Goal: Task Accomplishment & Management: Use online tool/utility

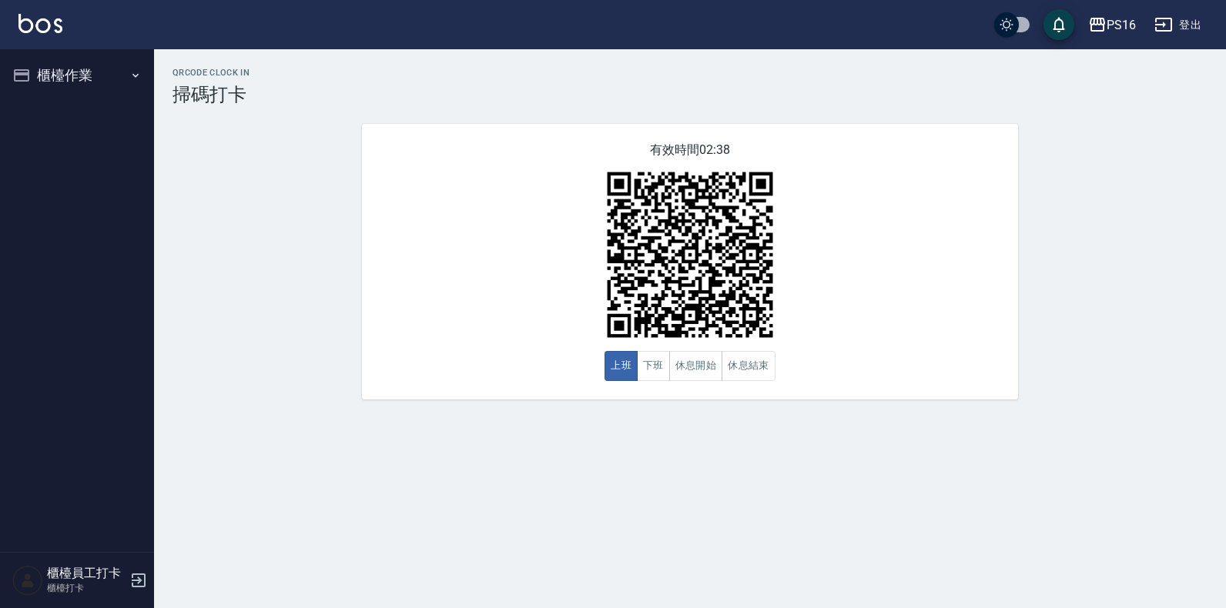
drag, startPoint x: 876, startPoint y: 267, endPoint x: 865, endPoint y: 270, distance: 11.8
